Goal: Information Seeking & Learning: Check status

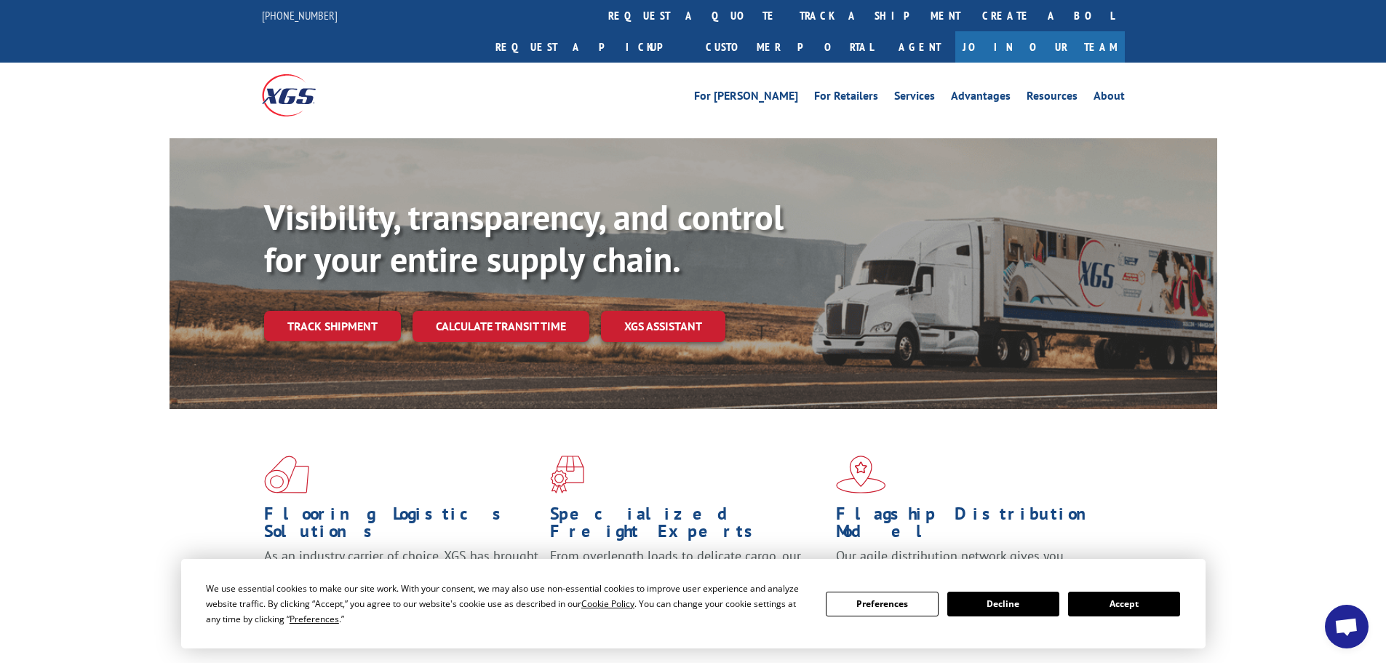
click at [1089, 600] on button "Accept" at bounding box center [1124, 604] width 112 height 25
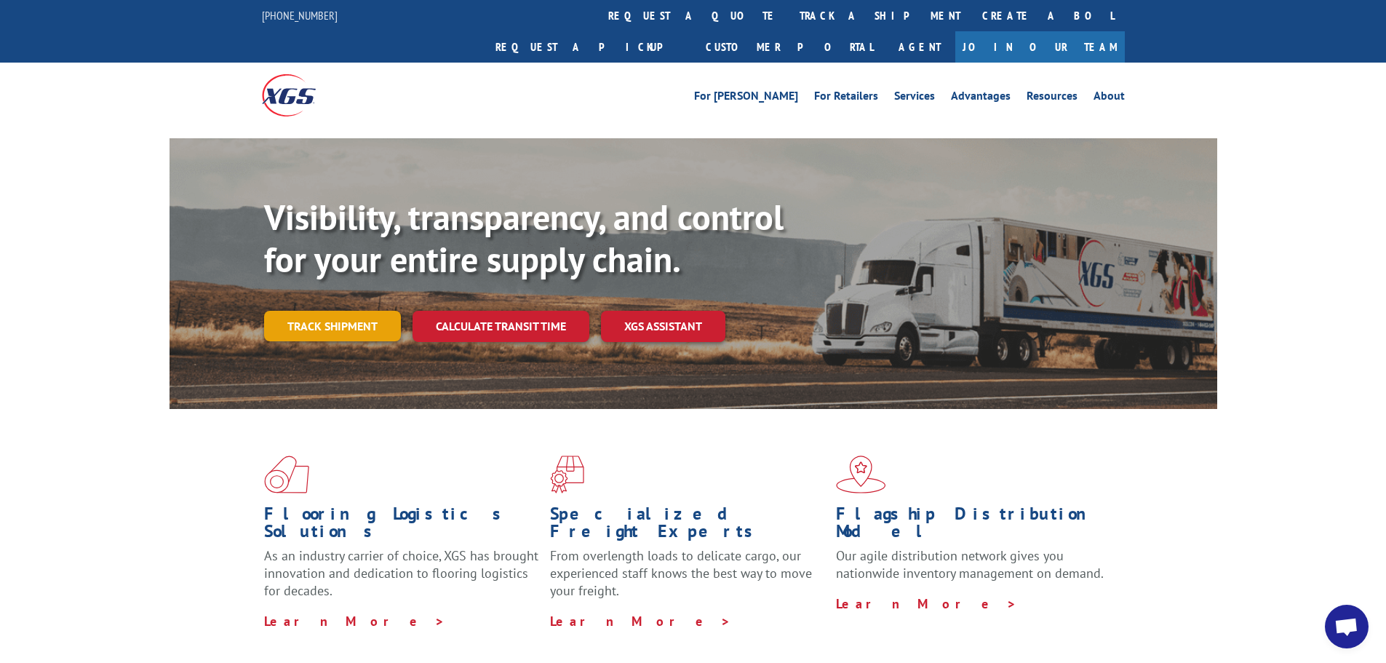
click at [334, 311] on link "Track shipment" at bounding box center [332, 326] width 137 height 31
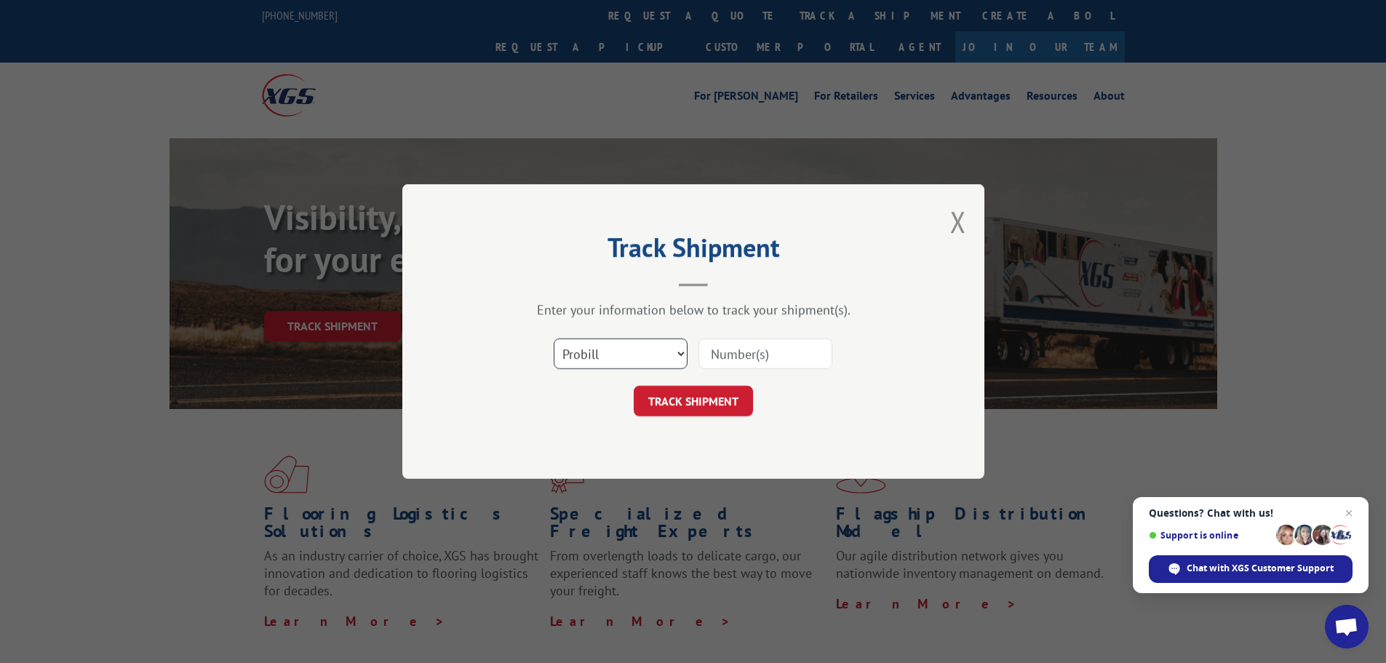
click at [589, 360] on select "Select category... Probill BOL PO" at bounding box center [621, 353] width 134 height 31
select select "bol"
click at [554, 338] on select "Select category... Probill BOL PO" at bounding box center [621, 353] width 134 height 31
click at [724, 358] on input at bounding box center [766, 353] width 134 height 31
paste input "7049742"
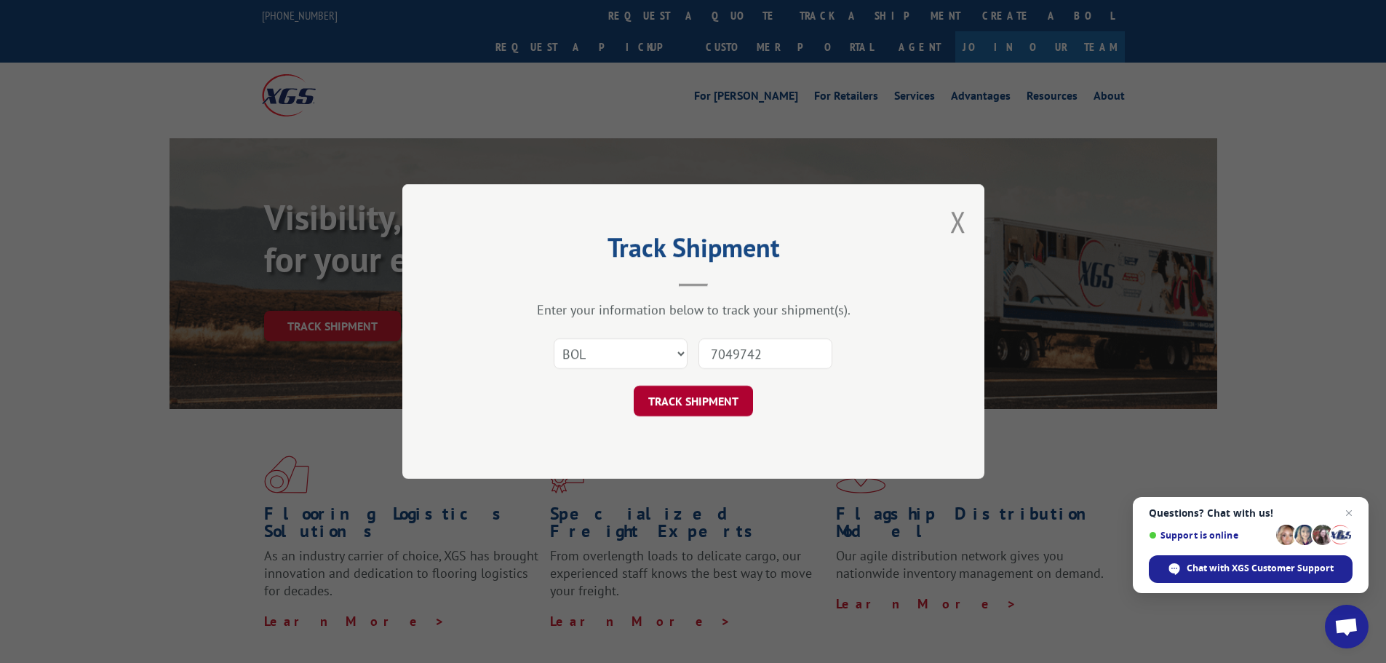
type input "7049742"
click at [709, 407] on button "TRACK SHIPMENT" at bounding box center [693, 401] width 119 height 31
